Goal: Task Accomplishment & Management: Manage account settings

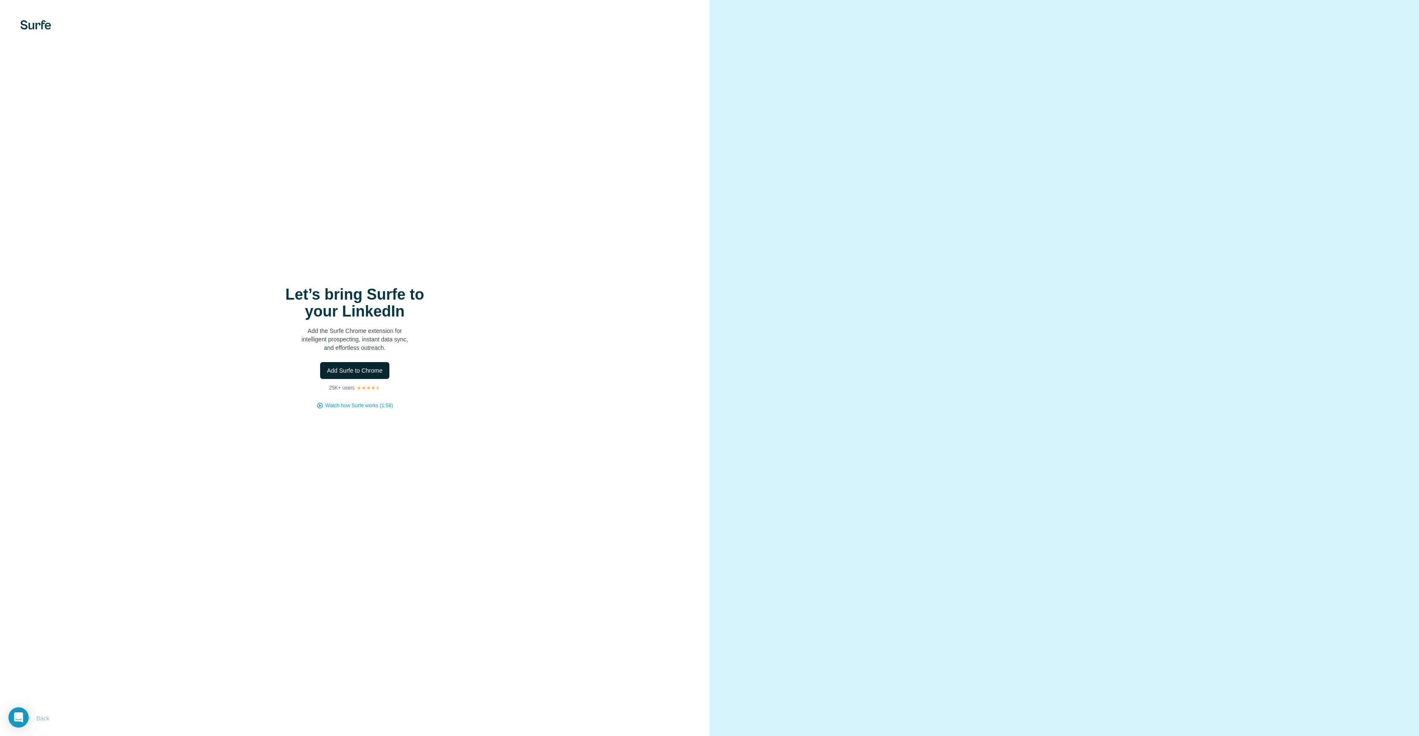
click at [361, 372] on span "Add Surfe to Chrome" at bounding box center [355, 371] width 56 height 8
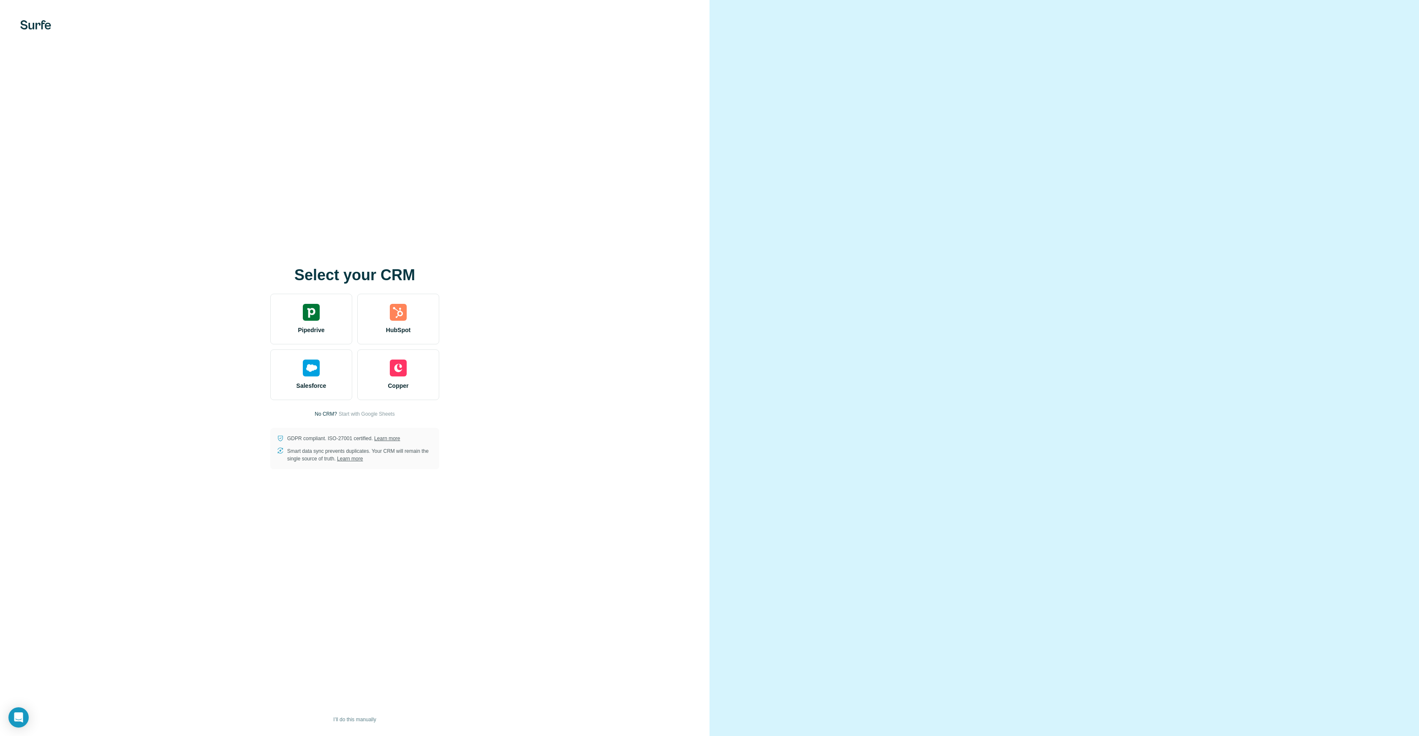
click at [1078, 124] on div at bounding box center [1063, 368] width 709 height 736
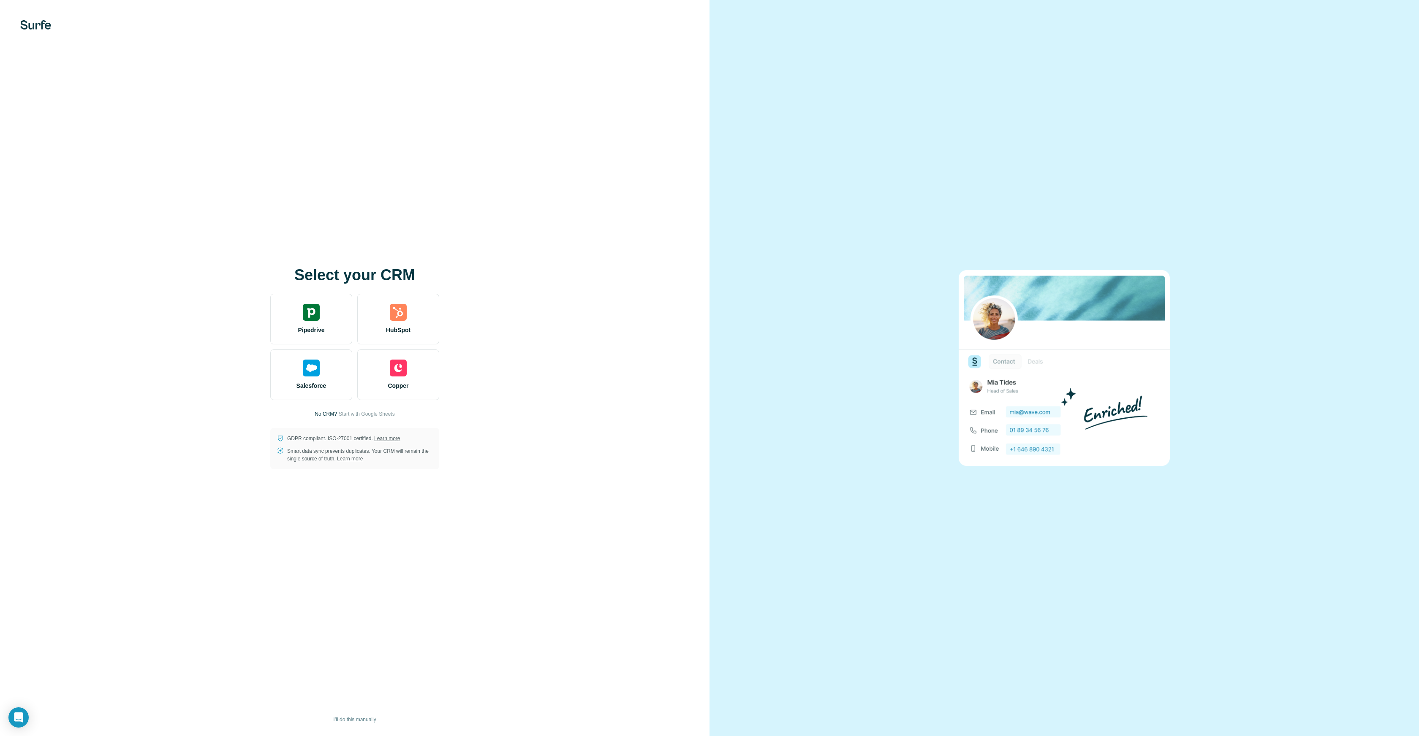
click at [323, 416] on p "No CRM?" at bounding box center [326, 414] width 22 height 8
click at [326, 412] on p "No CRM?" at bounding box center [326, 414] width 22 height 8
click at [353, 412] on span "Start with Google Sheets" at bounding box center [367, 414] width 56 height 8
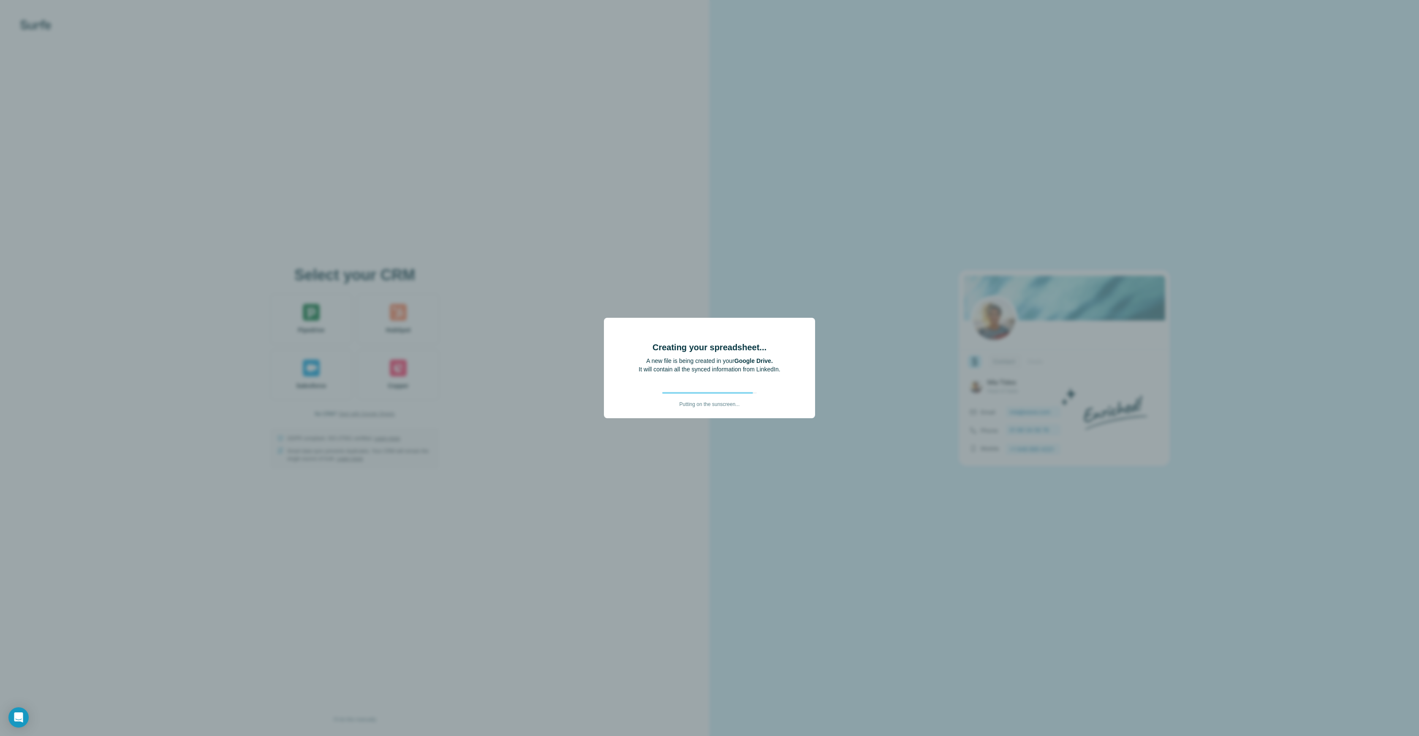
click at [730, 370] on p "It will contain all the synced information from LinkedIn." at bounding box center [708, 369] width 141 height 8
drag, startPoint x: 730, startPoint y: 370, endPoint x: 697, endPoint y: 368, distance: 33.0
click at [697, 368] on p "It will contain all the synced information from LinkedIn." at bounding box center [708, 369] width 141 height 8
drag, startPoint x: 697, startPoint y: 368, endPoint x: 758, endPoint y: 368, distance: 60.8
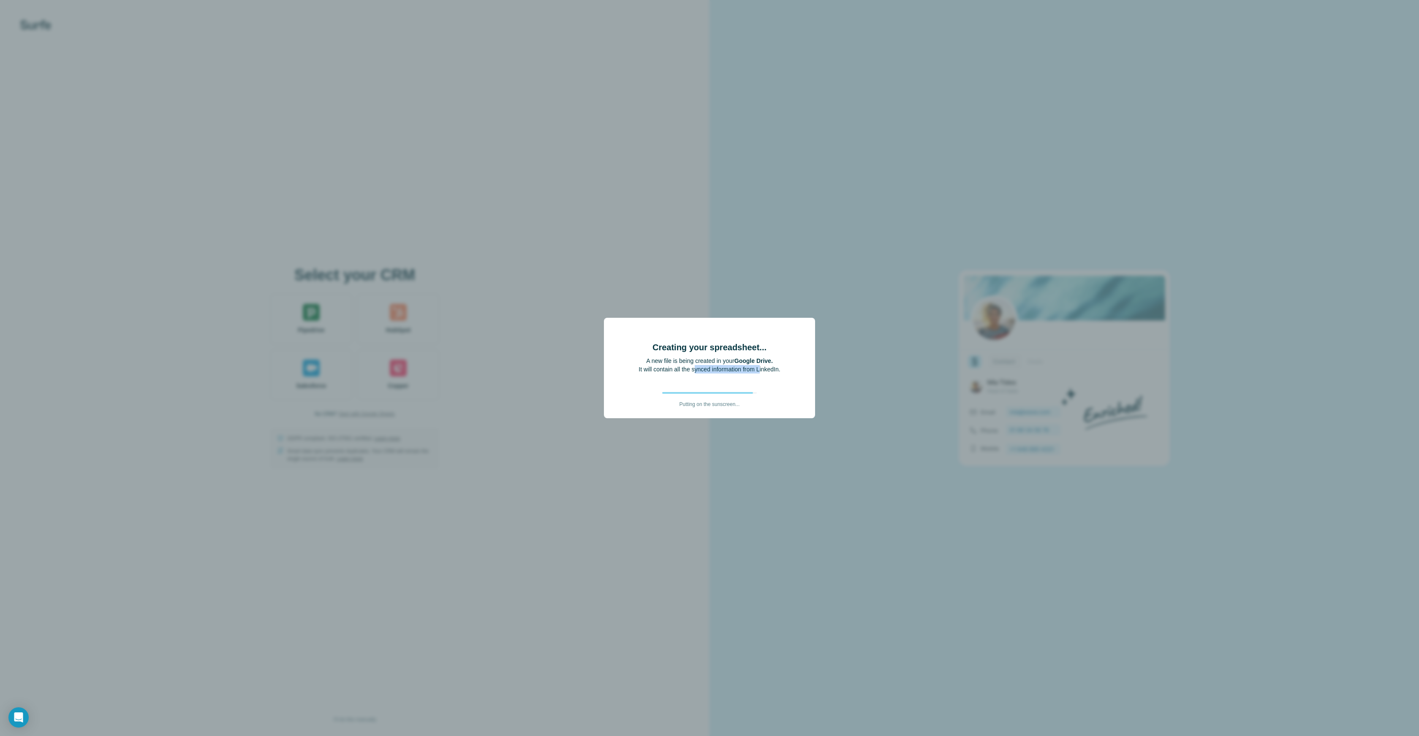
click at [758, 368] on p "It will contain all the synced information from LinkedIn." at bounding box center [708, 369] width 141 height 8
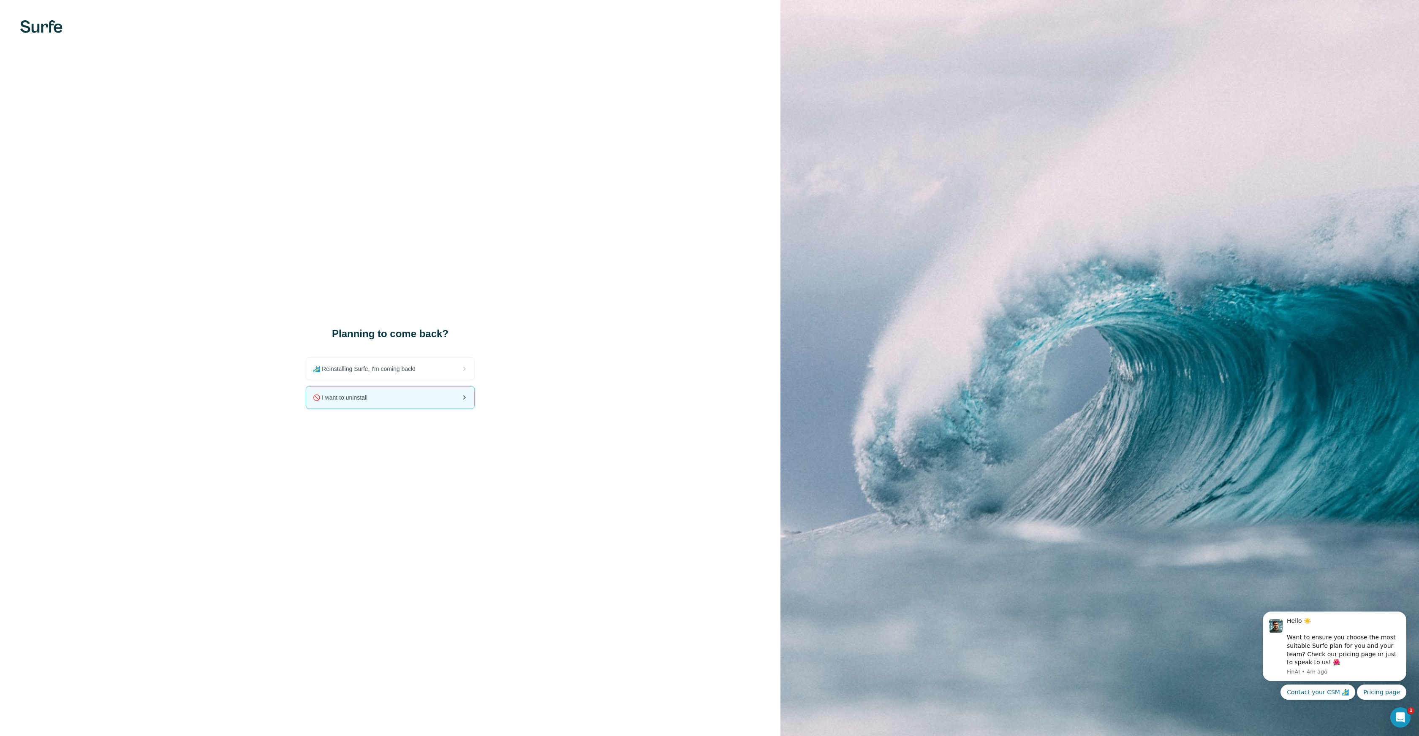
click at [424, 397] on div "🚫 I want to uninstall" at bounding box center [390, 398] width 168 height 22
